Goal: Information Seeking & Learning: Learn about a topic

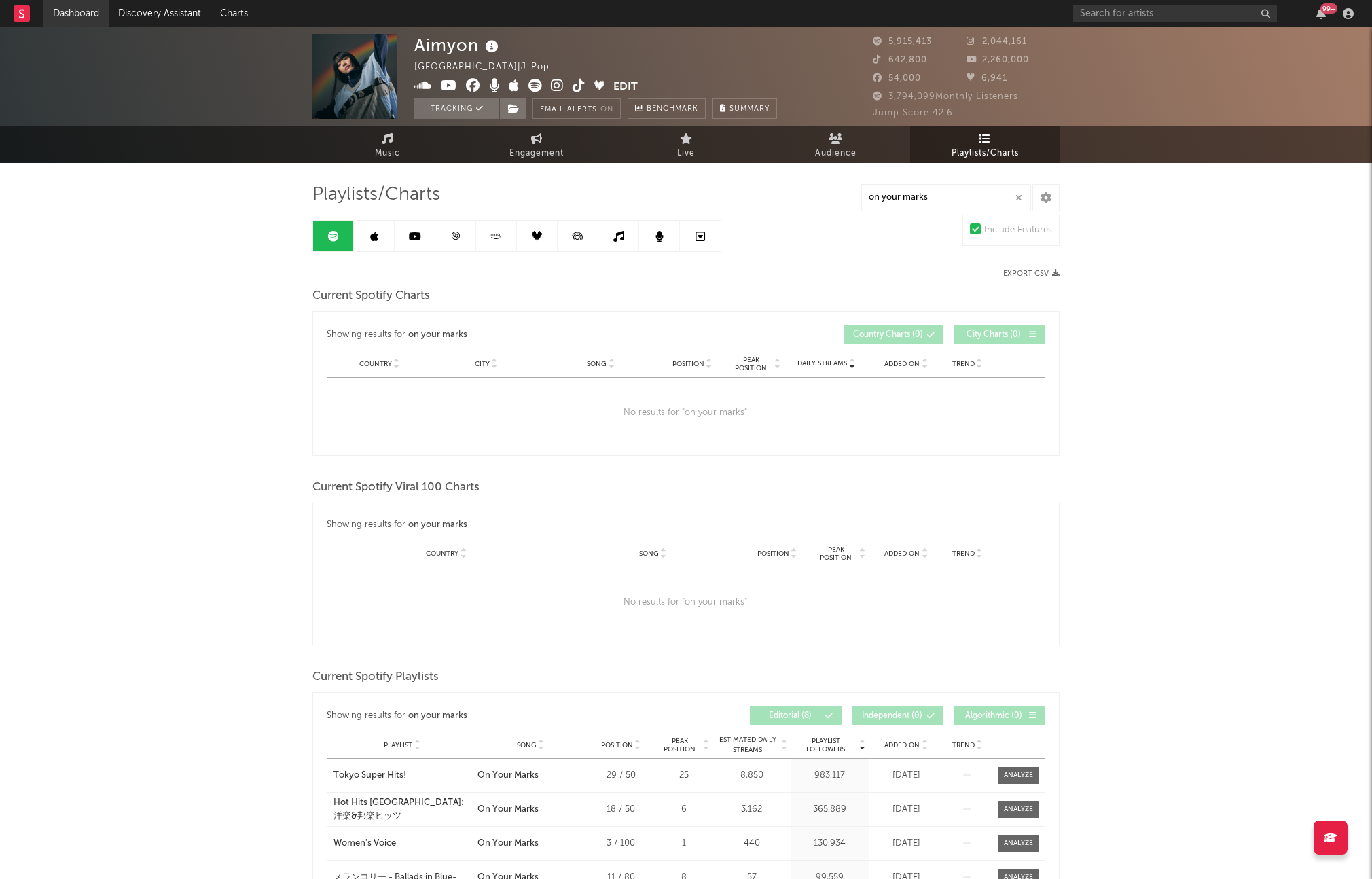
click at [68, 16] on link "Dashboard" at bounding box center [76, 13] width 65 height 27
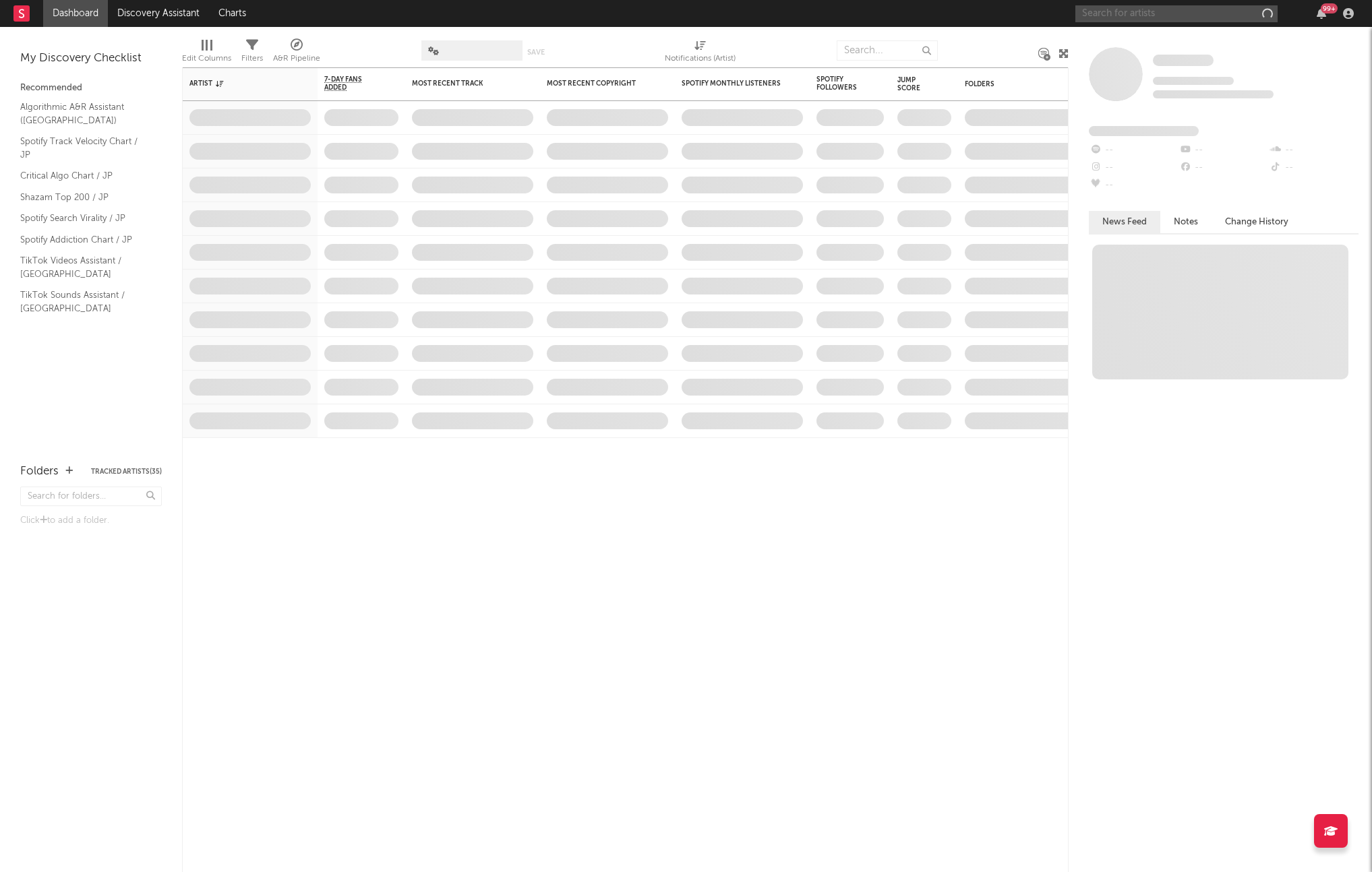
click at [1124, 18] on input "text" at bounding box center [1176, 13] width 202 height 17
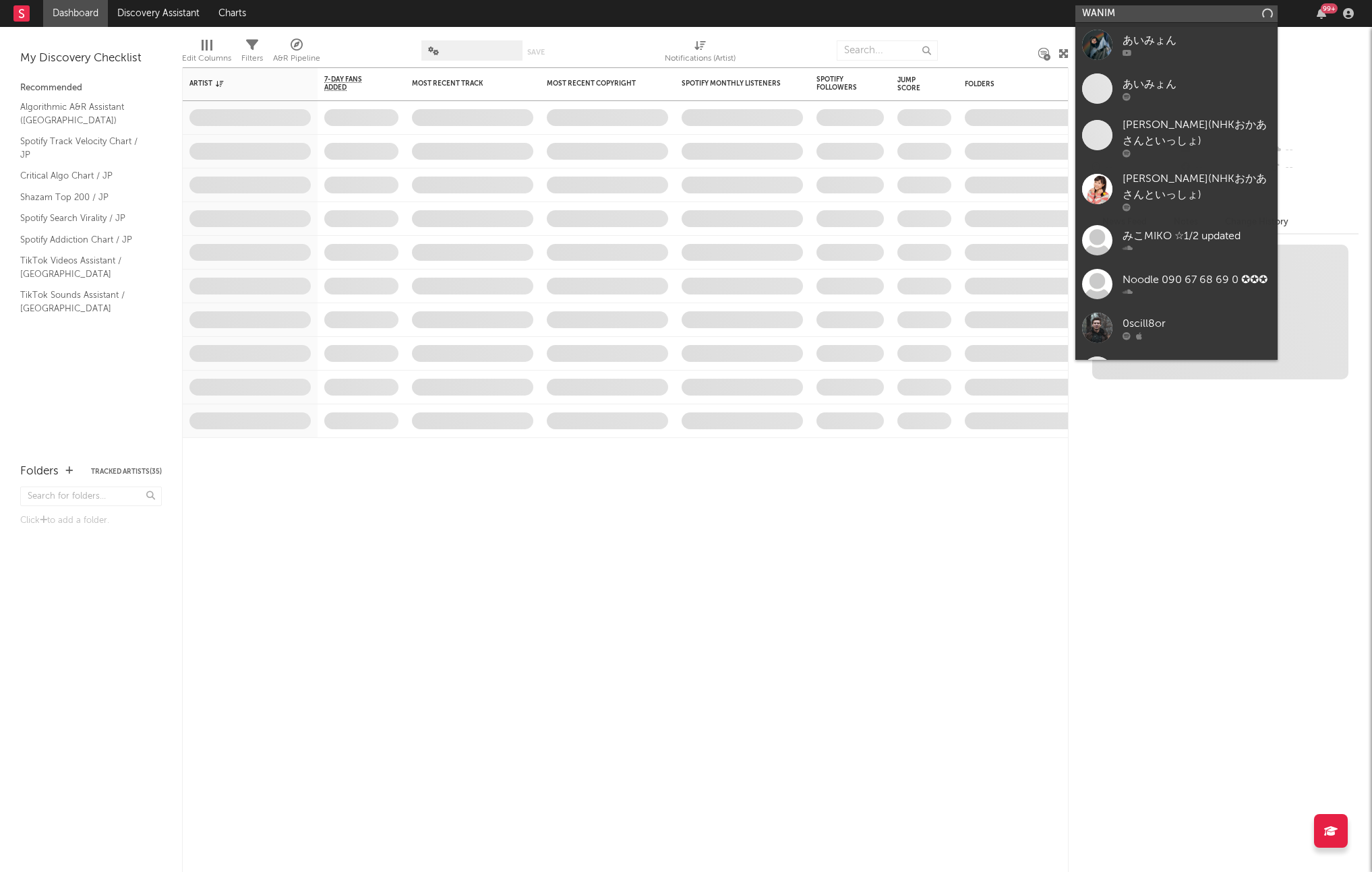
type input "WANIMA"
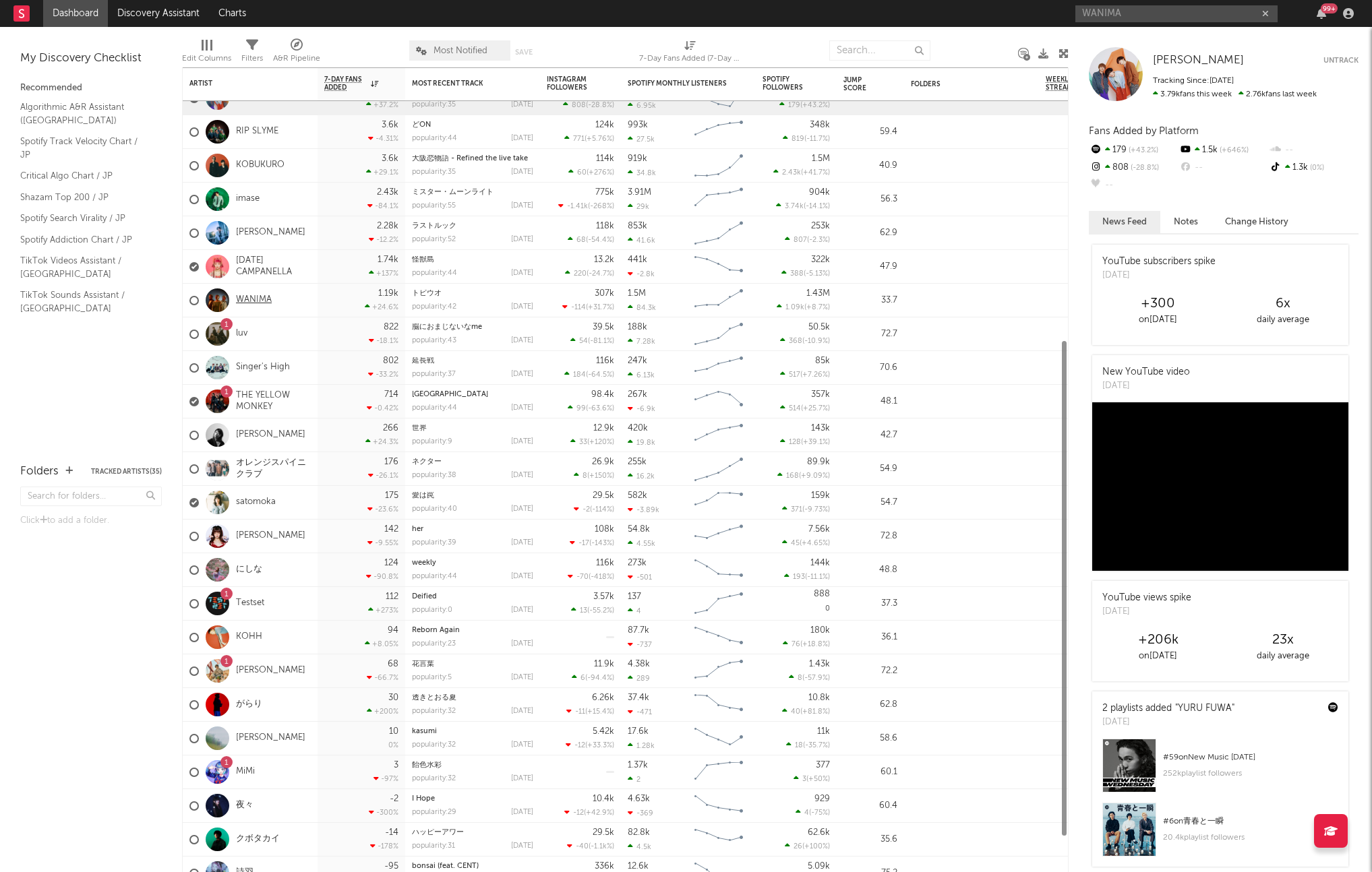
click at [259, 299] on link "WANIMA" at bounding box center [254, 301] width 36 height 12
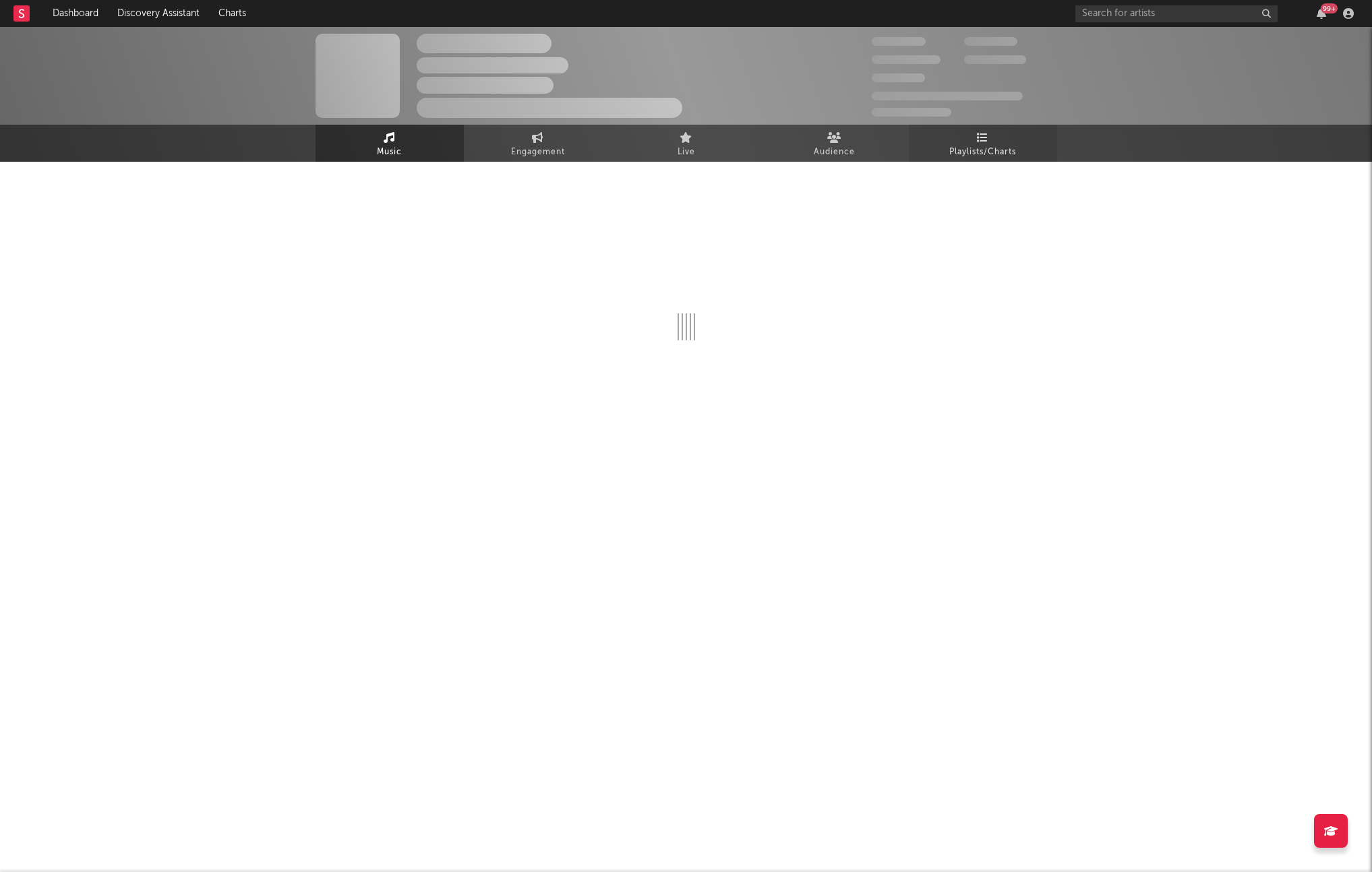
click at [998, 154] on span "Playlists/Charts" at bounding box center [982, 152] width 67 height 16
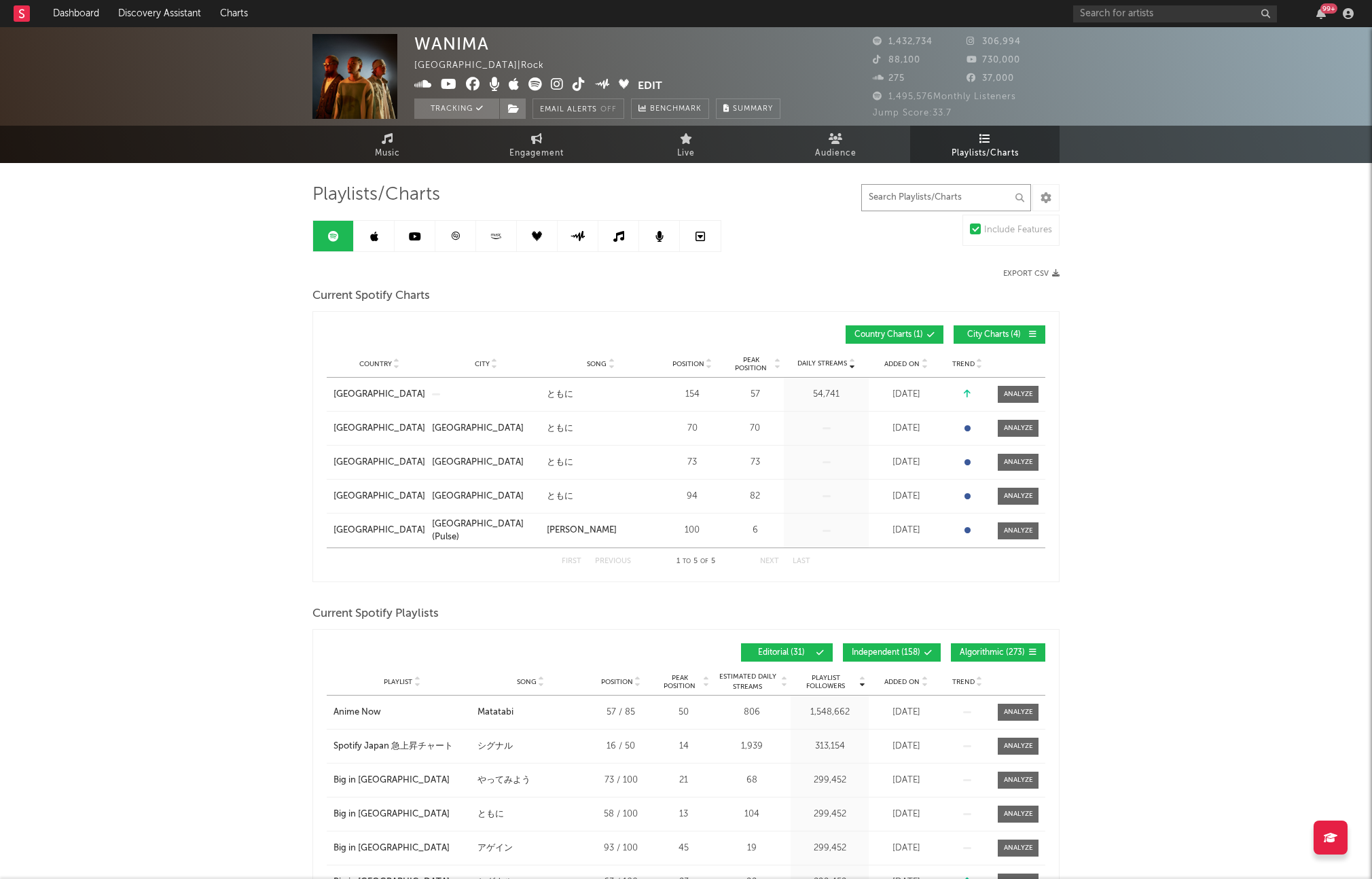
click at [949, 194] on input "text" at bounding box center [946, 197] width 170 height 27
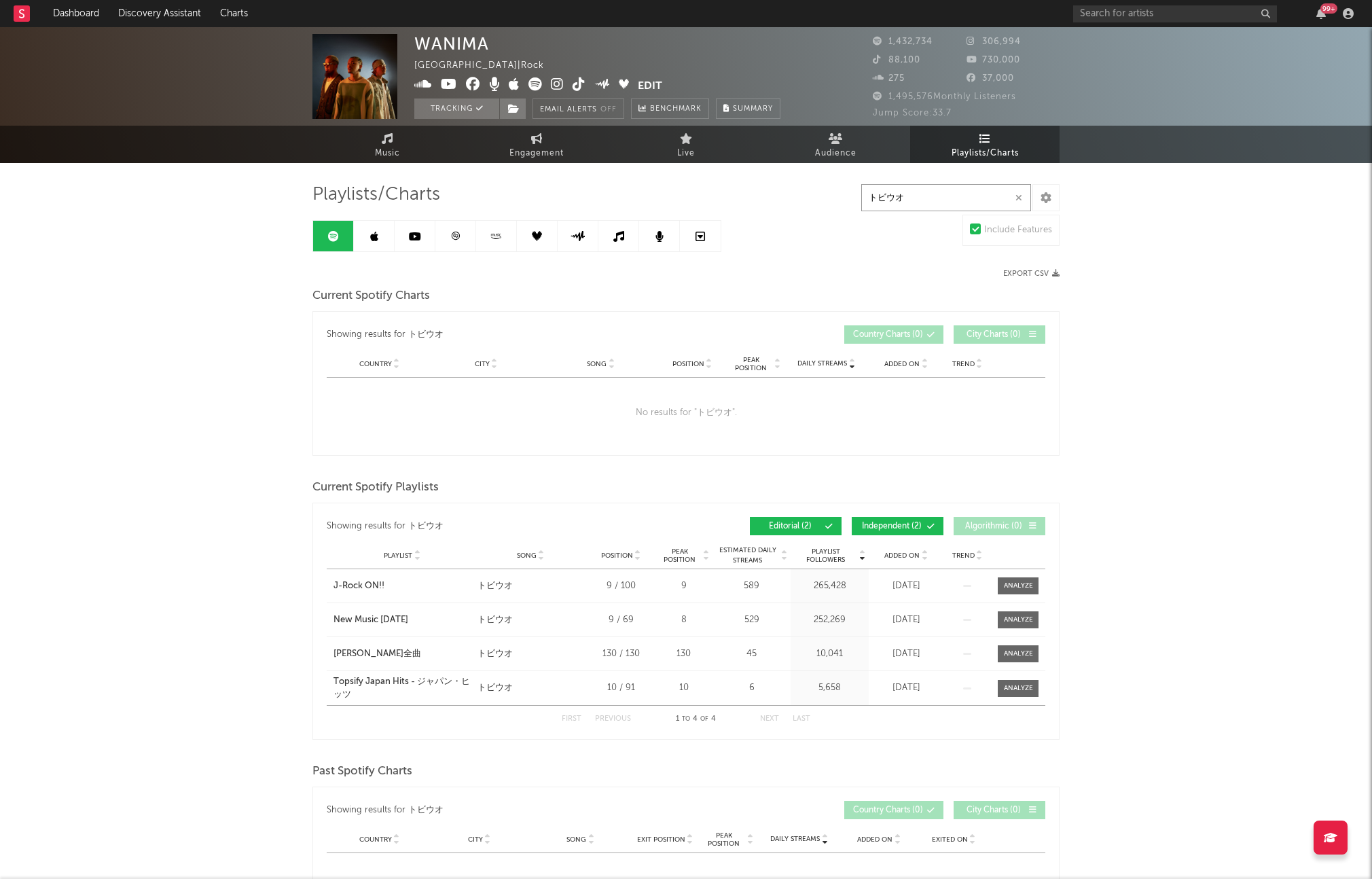
type input "トビウオ"
click at [375, 243] on link at bounding box center [374, 236] width 41 height 30
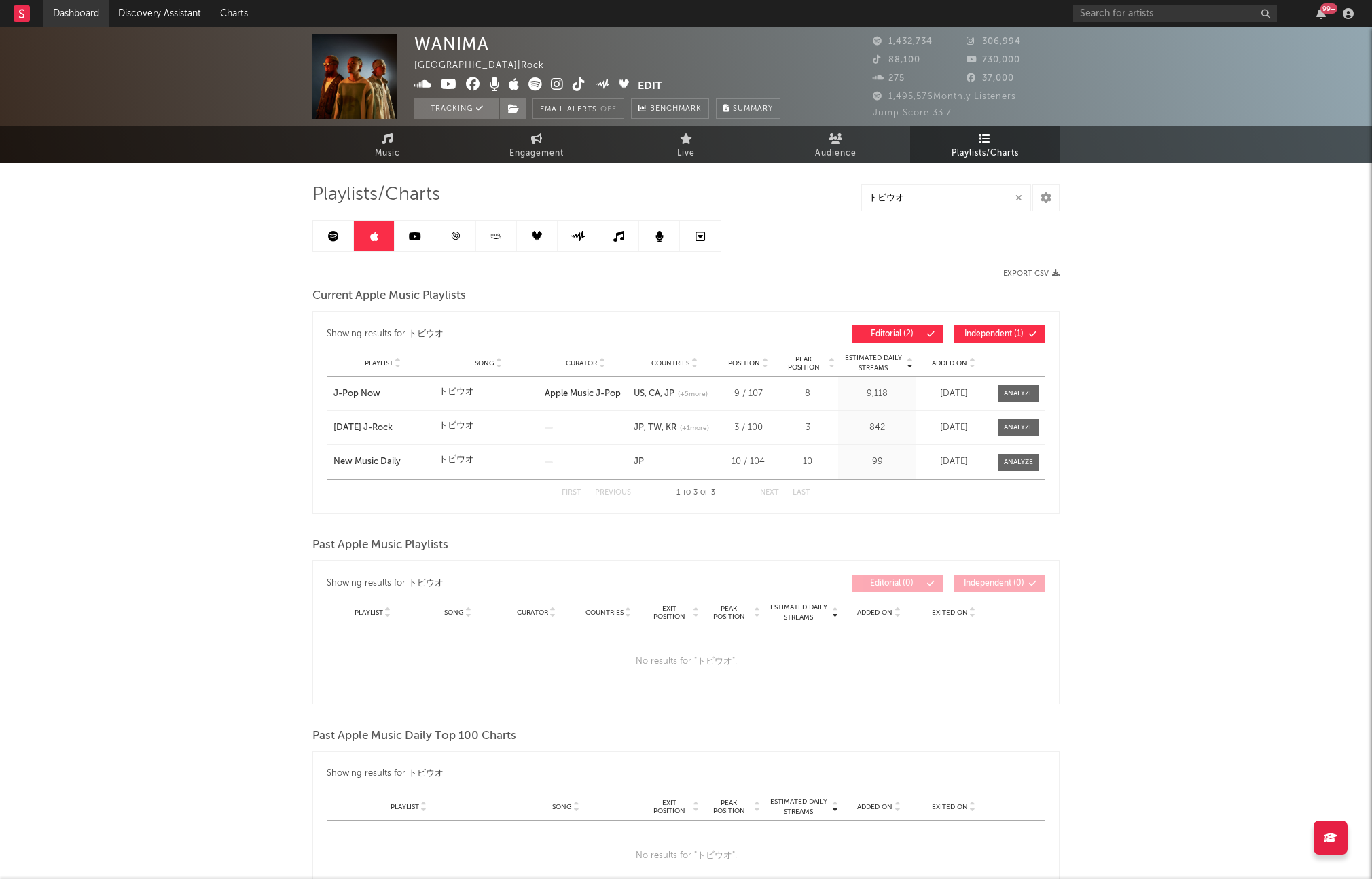
click at [87, 17] on link "Dashboard" at bounding box center [76, 13] width 65 height 27
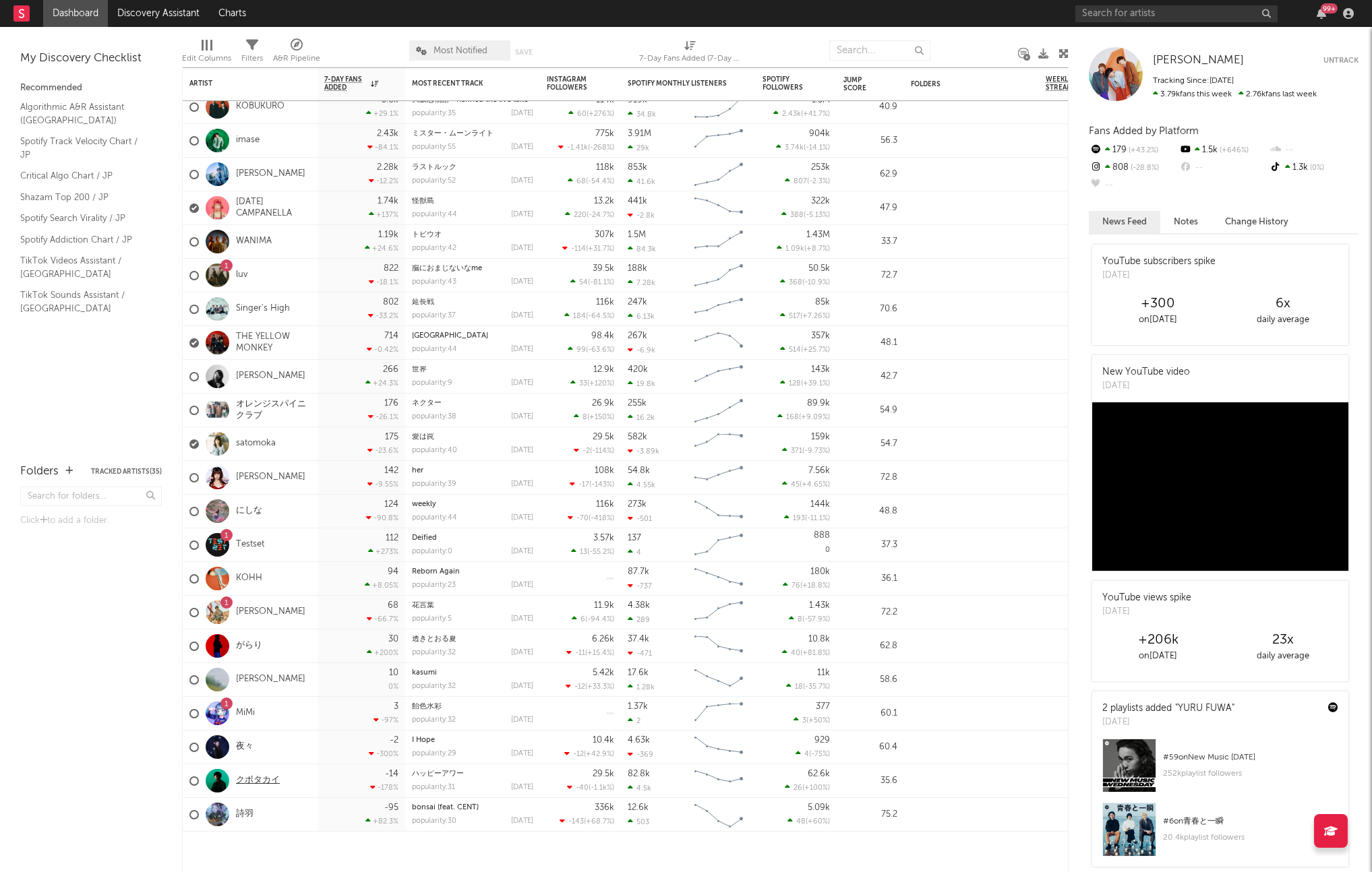
click at [259, 776] on link "クボタカイ" at bounding box center [258, 781] width 44 height 12
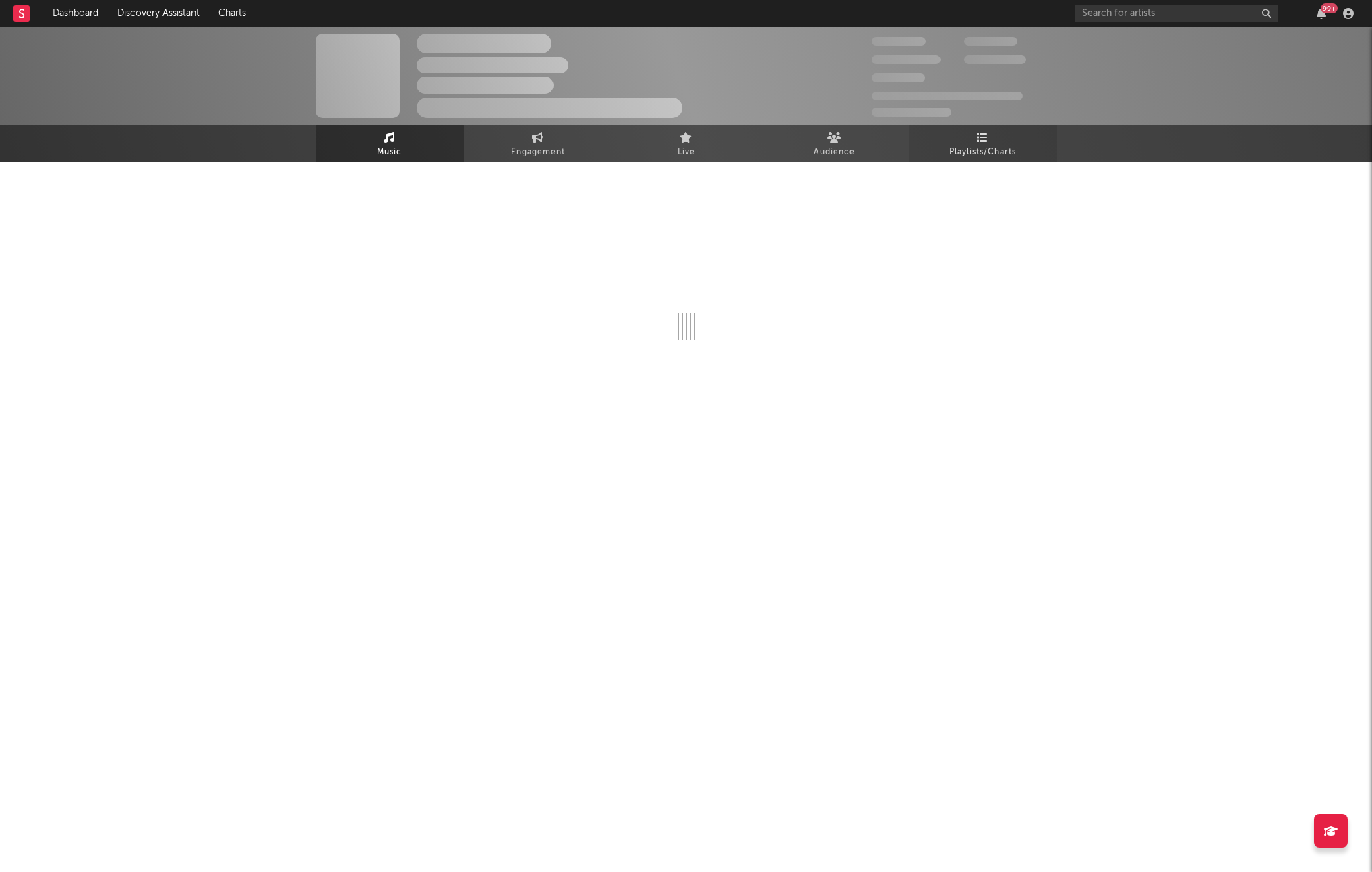
click at [960, 137] on link "Playlists/Charts" at bounding box center [983, 143] width 149 height 37
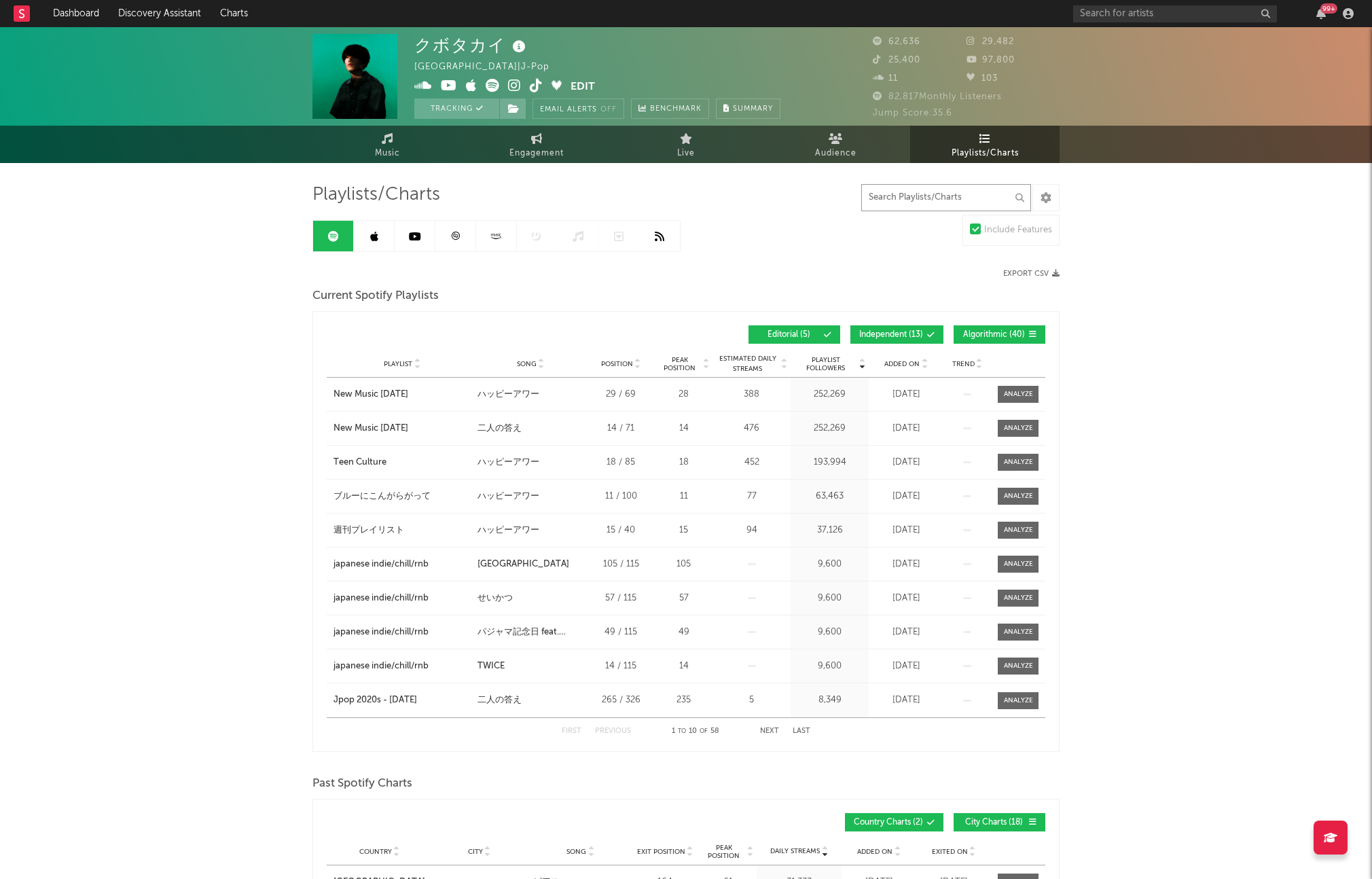
click at [903, 208] on input "text" at bounding box center [946, 197] width 170 height 27
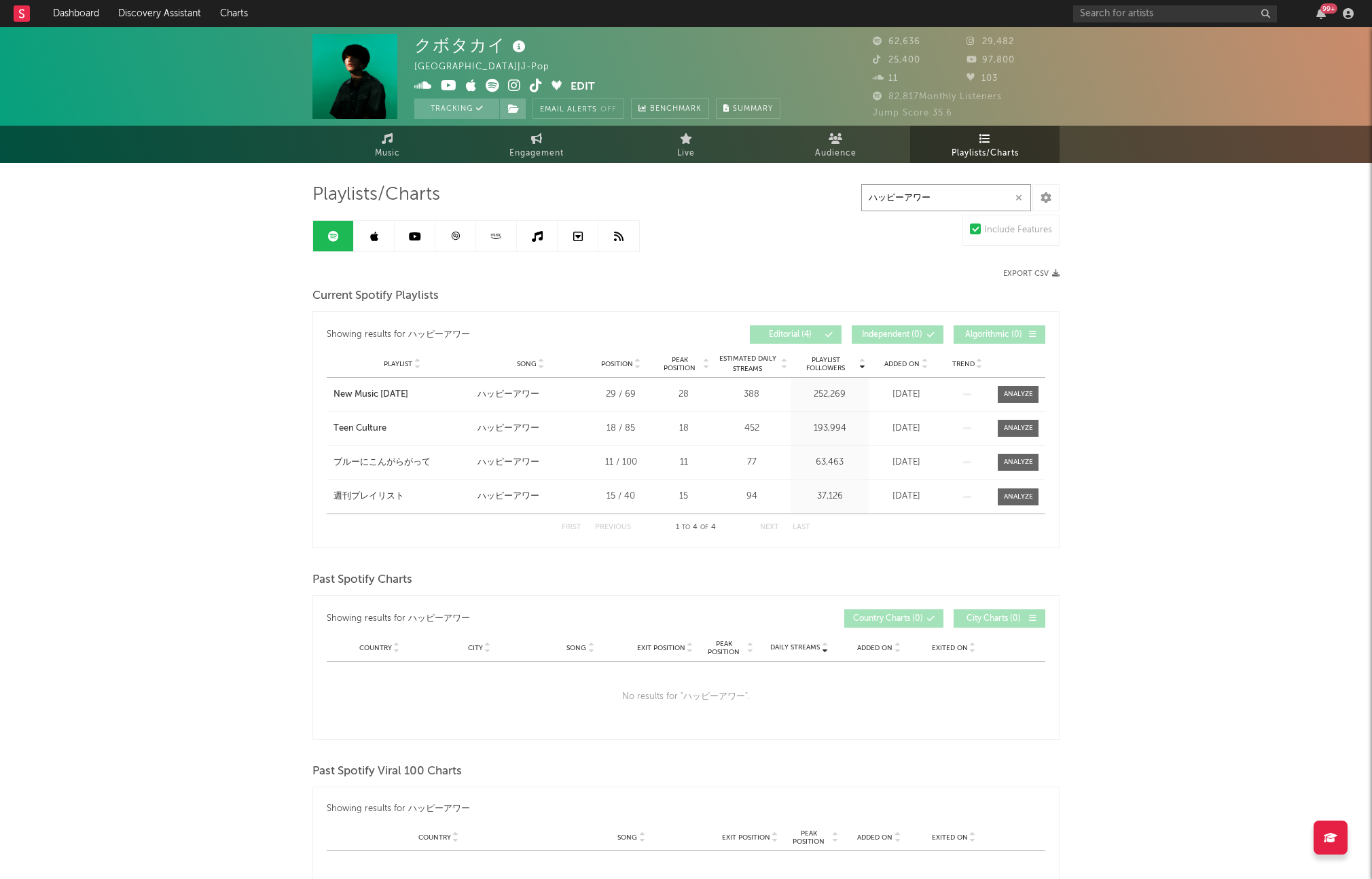
type input "ハッピーアワー"
click at [265, 497] on div "クボタカイ [GEOGRAPHIC_DATA] | J-Pop Edit Tracking Email Alerts Off Benchmark Summar…" at bounding box center [686, 615] width 1372 height 1175
drag, startPoint x: 298, startPoint y: 498, endPoint x: 425, endPoint y: 498, distance: 127.0
click at [425, 498] on div "クボタカイ [GEOGRAPHIC_DATA] | J-Pop Edit Tracking Email Alerts Off Benchmark Summar…" at bounding box center [686, 615] width 1372 height 1175
copy div "週刊プレイリスト"
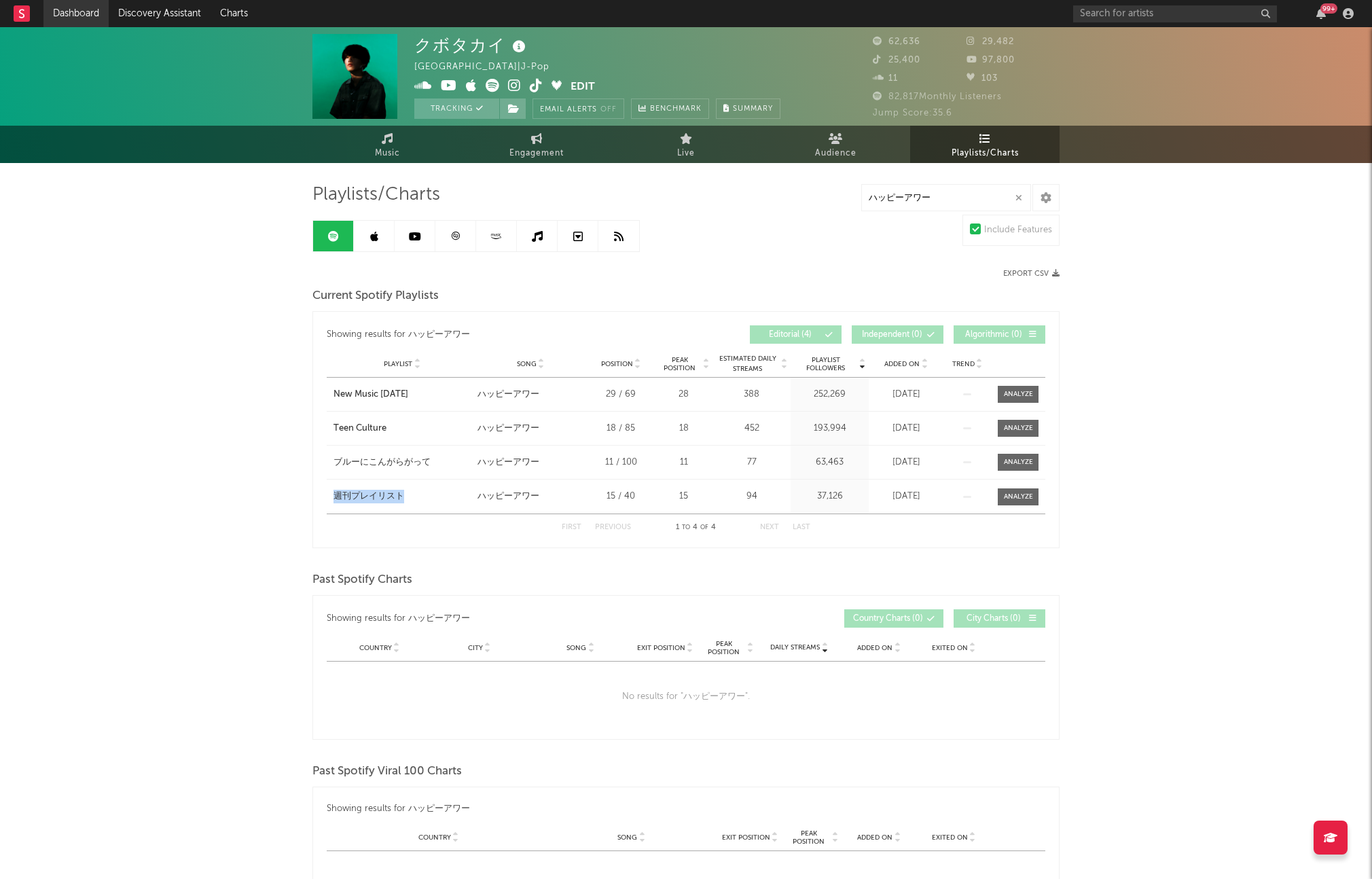
click at [79, 10] on link "Dashboard" at bounding box center [76, 13] width 65 height 27
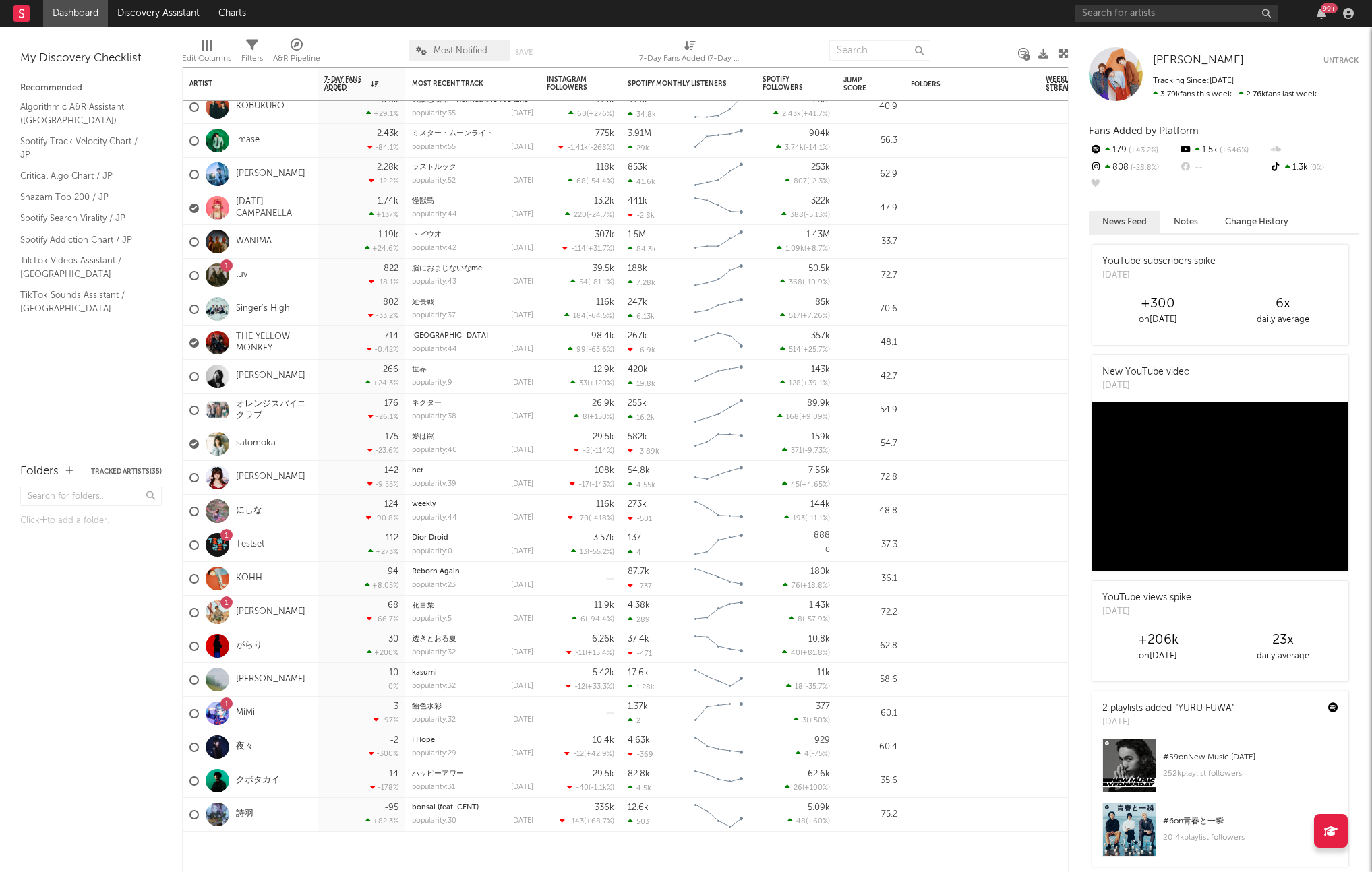
click at [246, 276] on link "luv" at bounding box center [242, 276] width 12 height 12
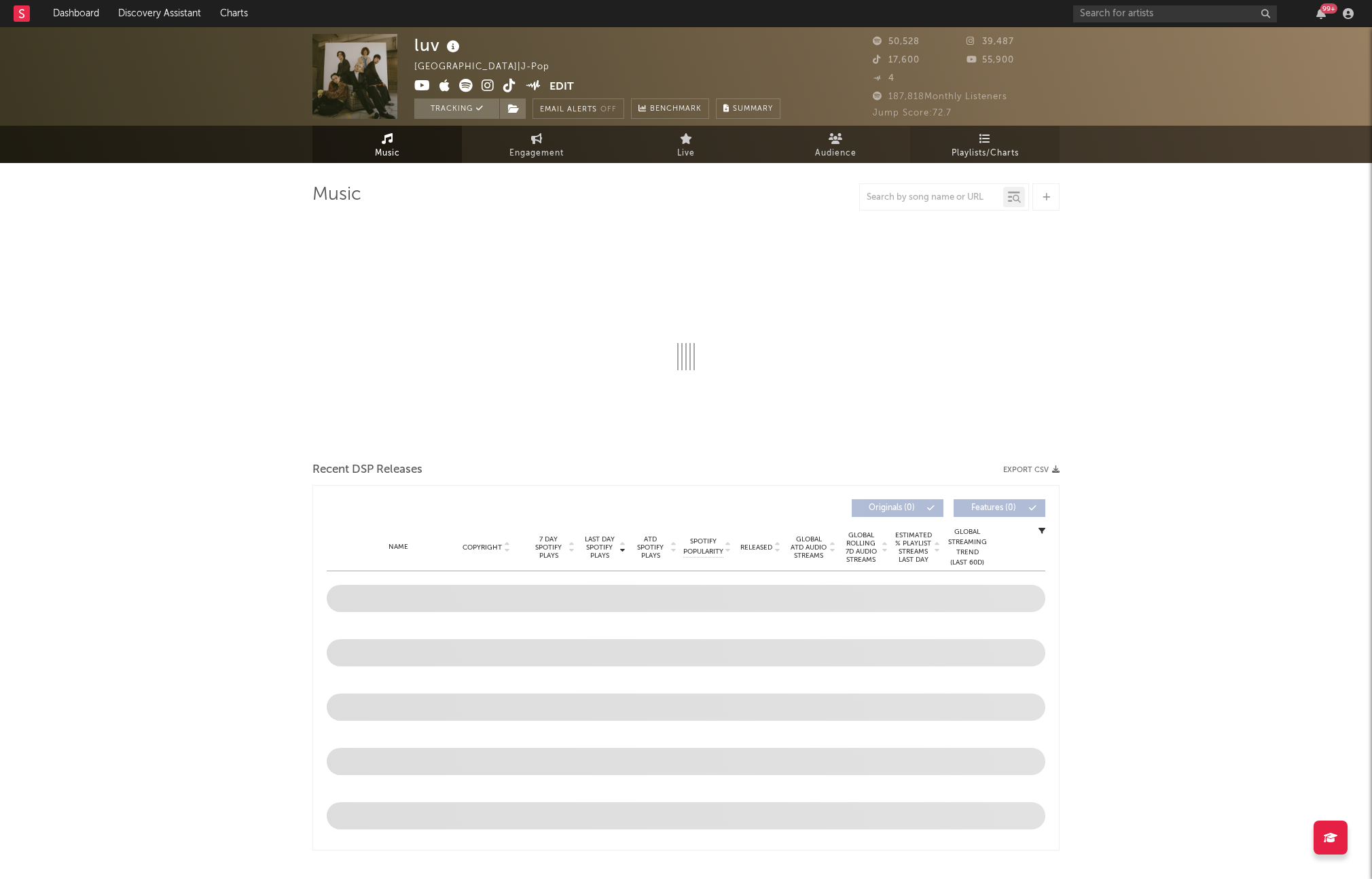
select select "6m"
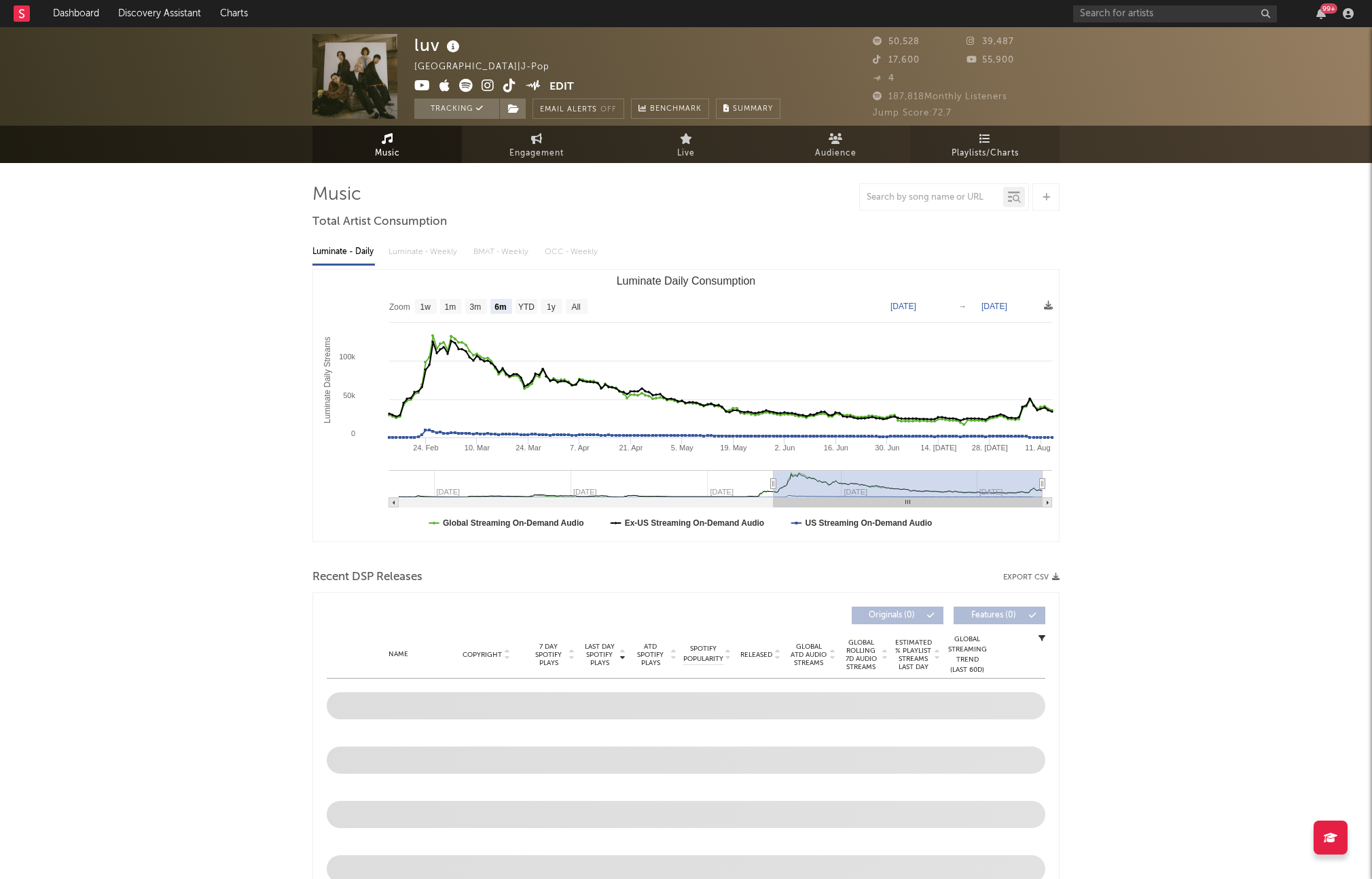
click at [983, 155] on span "Playlists/Charts" at bounding box center [985, 153] width 67 height 16
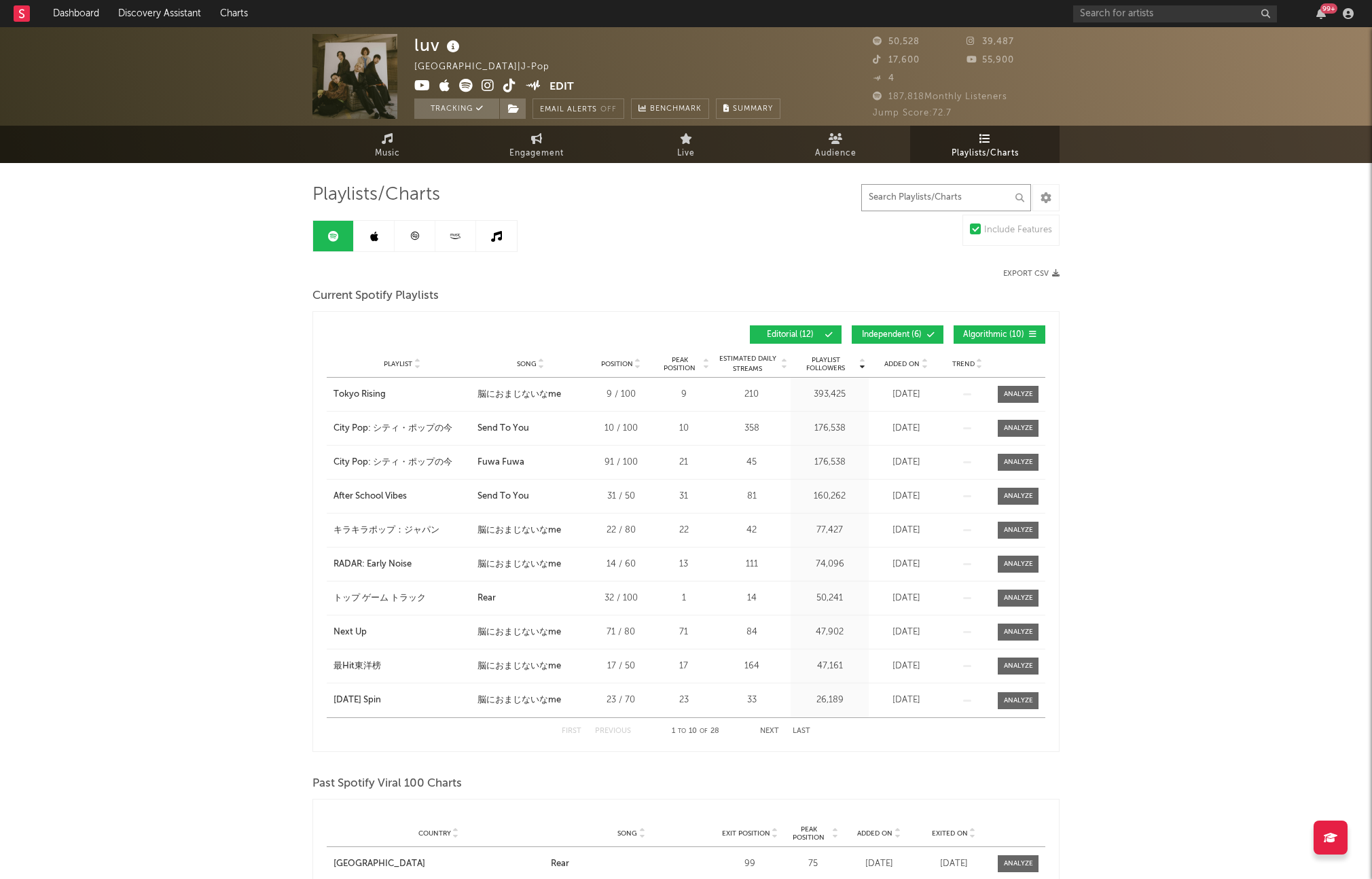
click at [924, 199] on input "text" at bounding box center [946, 197] width 170 height 27
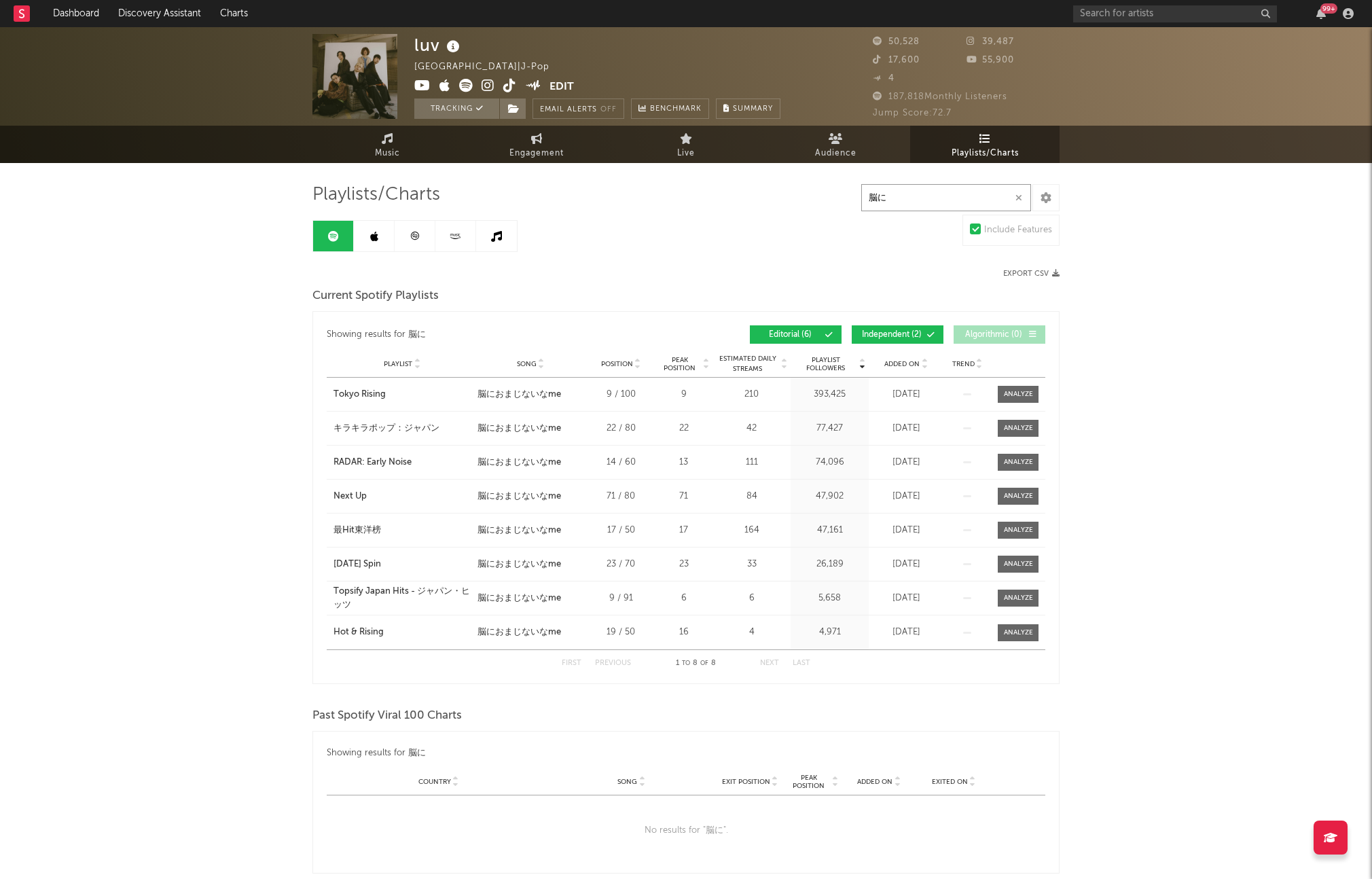
type input "脳に"
click at [915, 364] on span "Added On" at bounding box center [902, 364] width 36 height 8
